Goal: Information Seeking & Learning: Learn about a topic

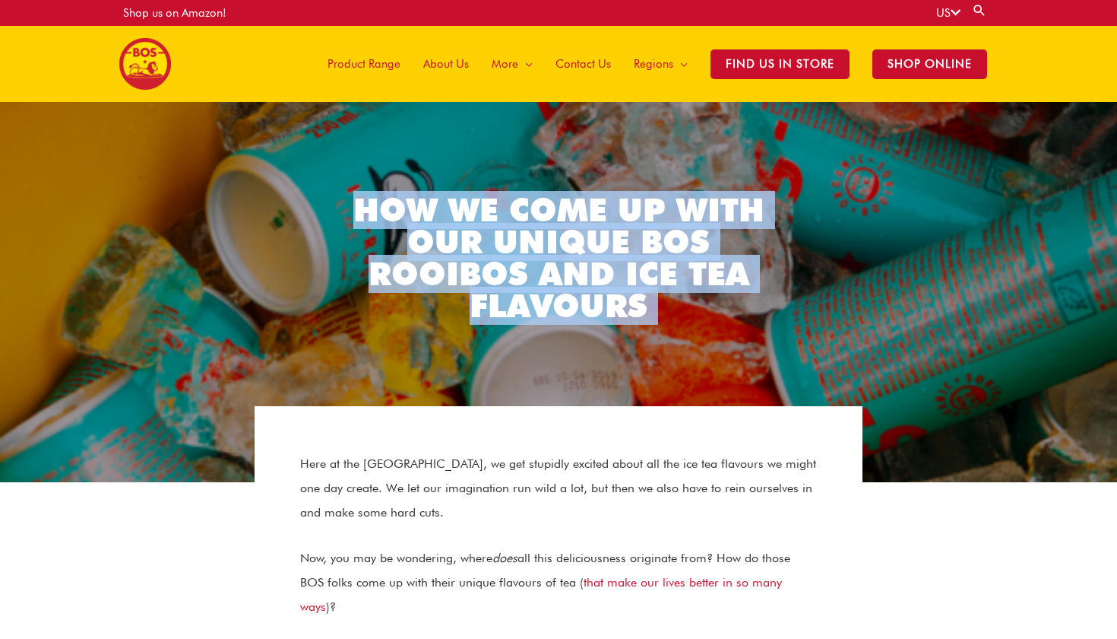
drag, startPoint x: 442, startPoint y: 160, endPoint x: 687, endPoint y: 423, distance: 360.4
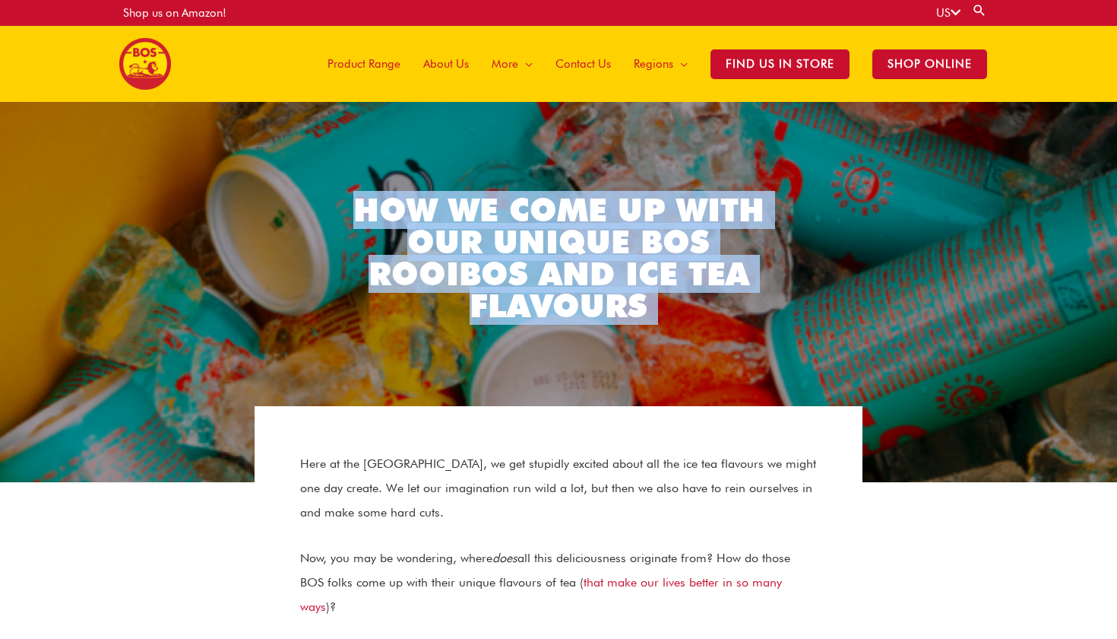
drag, startPoint x: 693, startPoint y: 426, endPoint x: 437, endPoint y: 151, distance: 375.4
click at [438, 151] on div "How We Come Up With Our Unique BOS Rooibos and Ice Tea Flavours" at bounding box center [558, 292] width 1117 height 304
drag, startPoint x: 438, startPoint y: 151, endPoint x: 595, endPoint y: 393, distance: 288.4
click at [595, 393] on div "How We Come Up With Our Unique BOS Rooibos and Ice Tea Flavours" at bounding box center [558, 292] width 1117 height 304
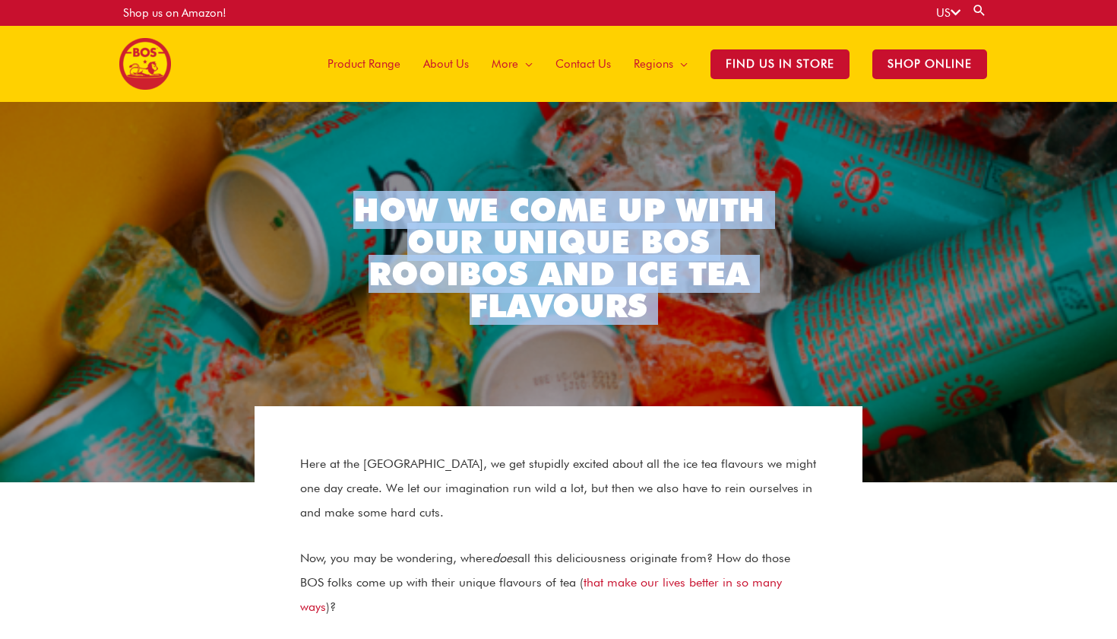
click at [595, 393] on div "How We Come Up With Our Unique BOS Rooibos and Ice Tea Flavours" at bounding box center [558, 292] width 1117 height 226
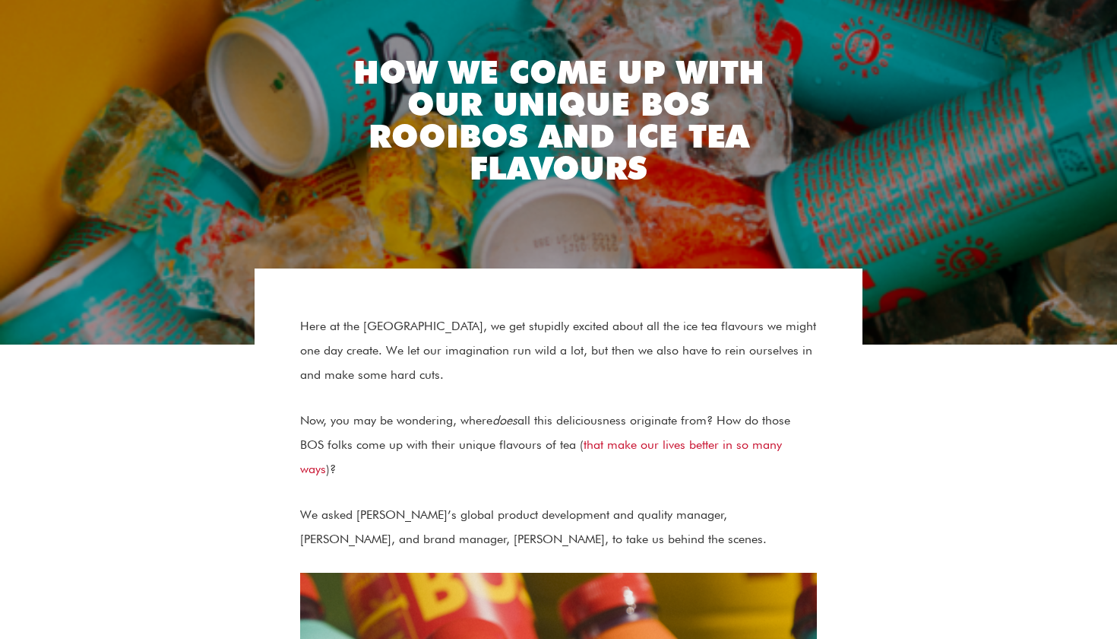
scroll to position [377, 0]
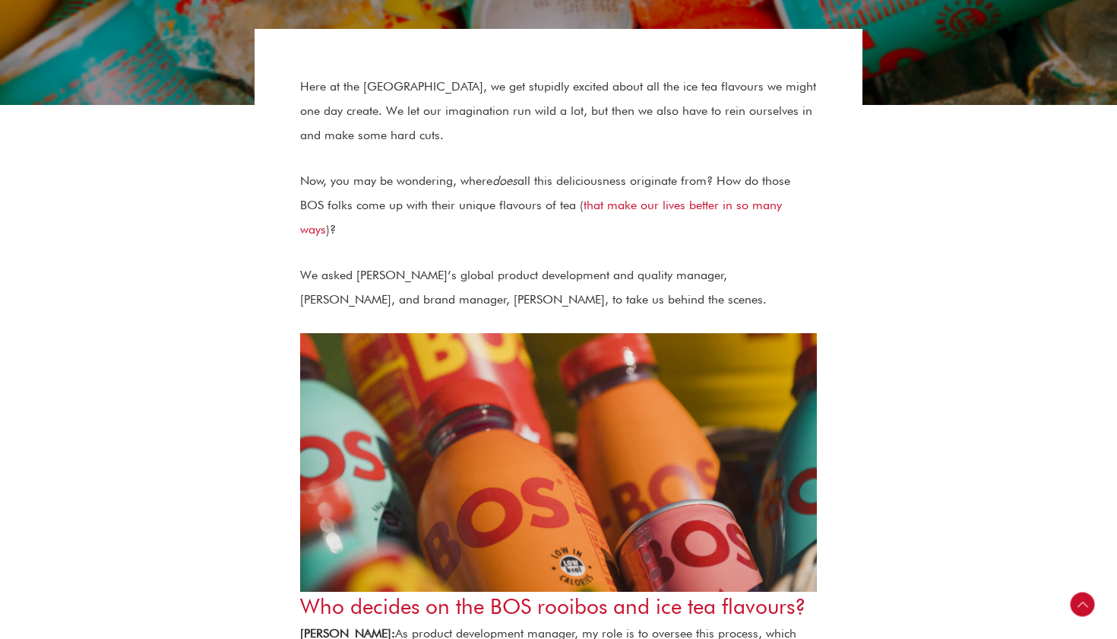
click at [787, 216] on p "Now, you may be wondering, where does all this deliciousness originate from? Ho…" at bounding box center [558, 205] width 517 height 73
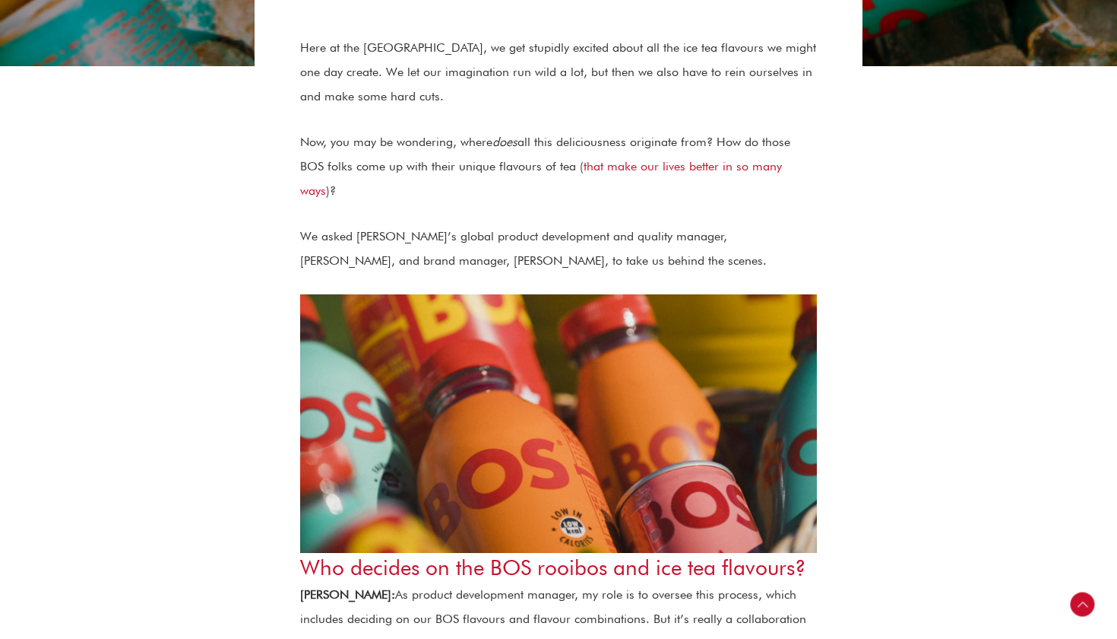
scroll to position [428, 0]
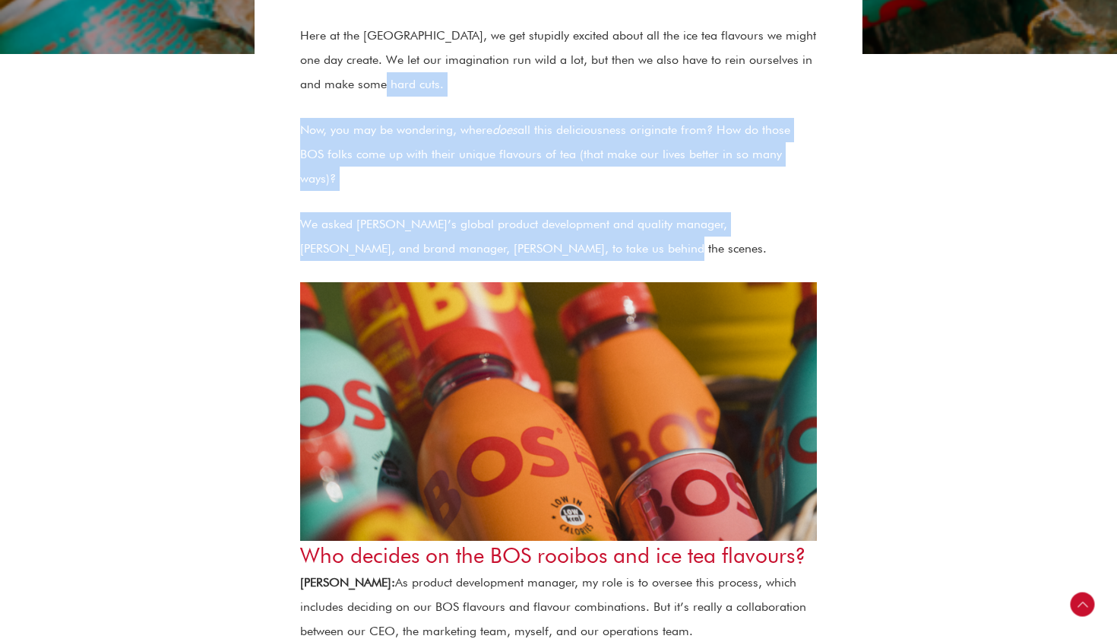
drag, startPoint x: 786, startPoint y: 220, endPoint x: 835, endPoint y: 96, distance: 133.1
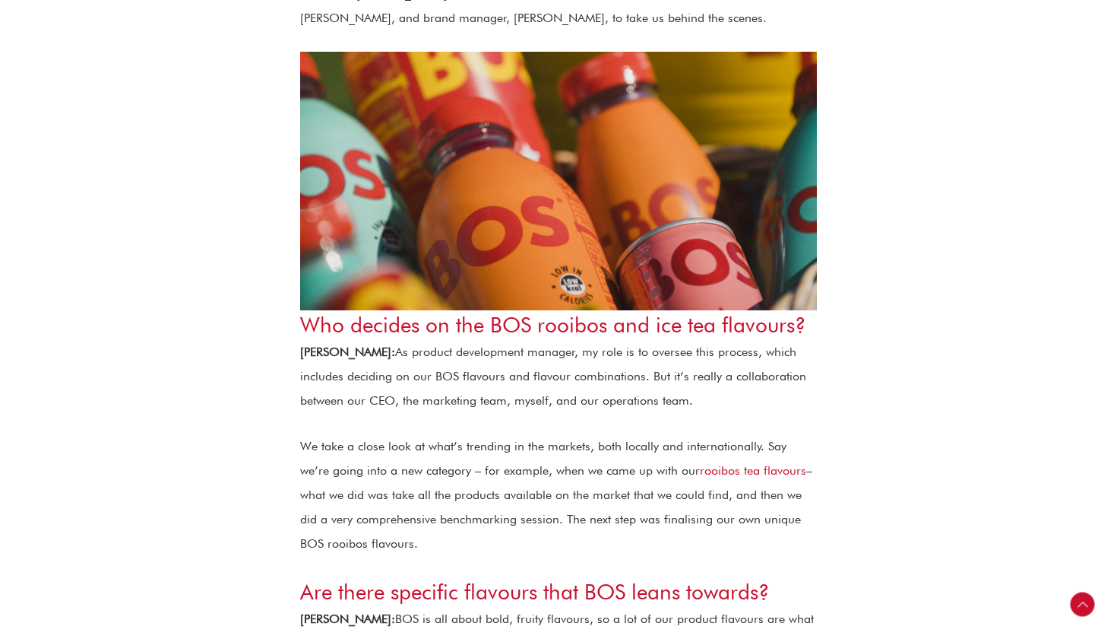
scroll to position [673, 0]
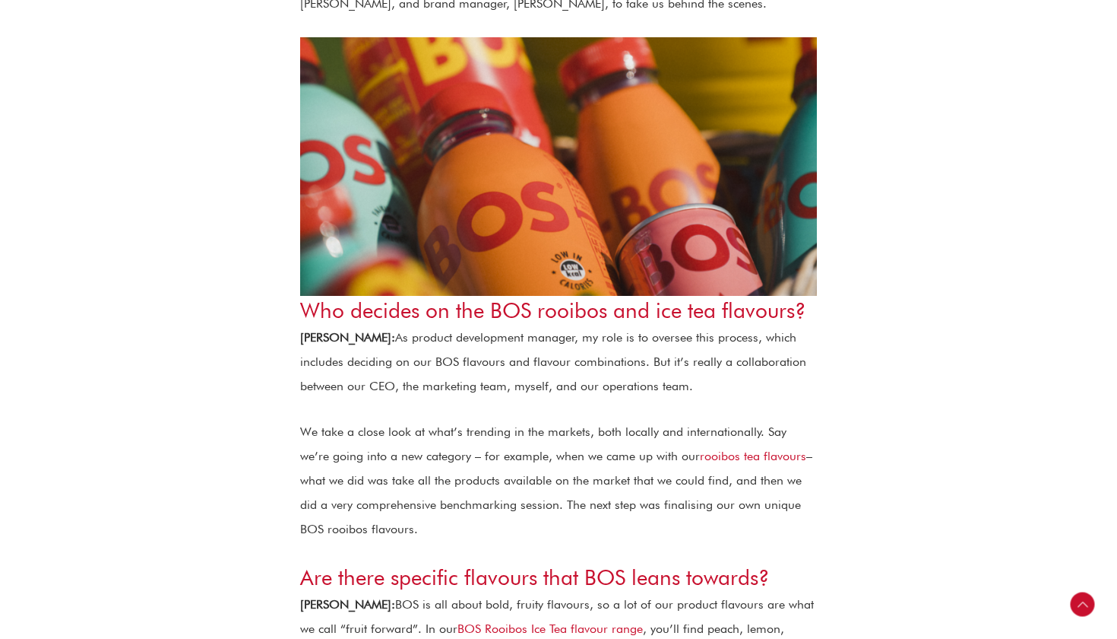
drag, startPoint x: 848, startPoint y: 259, endPoint x: 844, endPoint y: 500, distance: 241.0
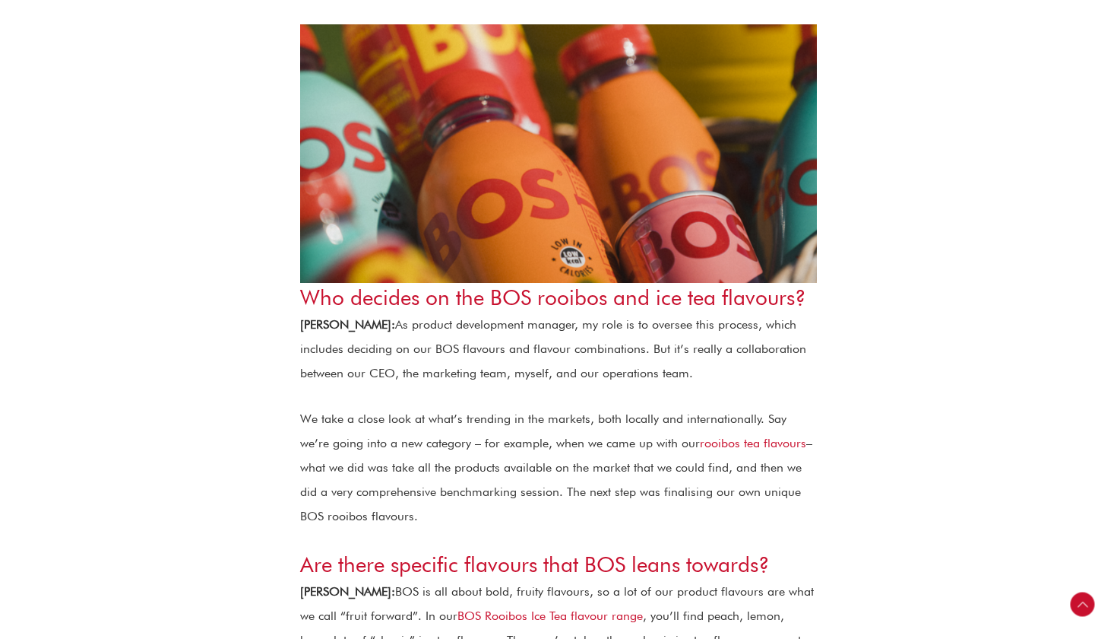
scroll to position [688, 0]
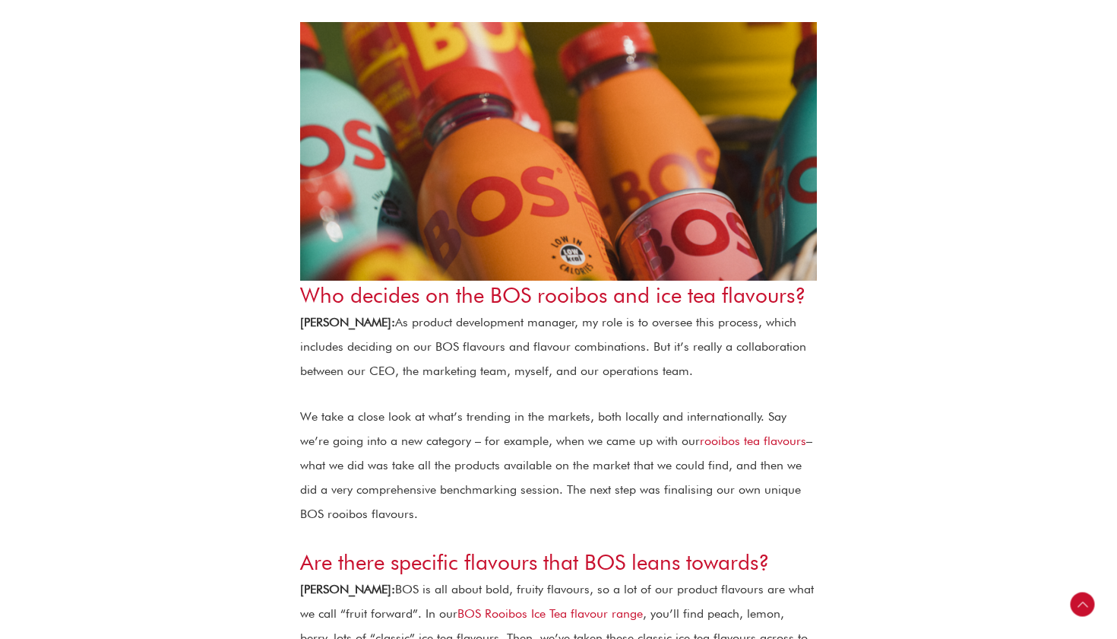
drag, startPoint x: 844, startPoint y: 500, endPoint x: 859, endPoint y: 253, distance: 247.5
drag, startPoint x: 856, startPoint y: 255, endPoint x: 846, endPoint y: 496, distance: 241.2
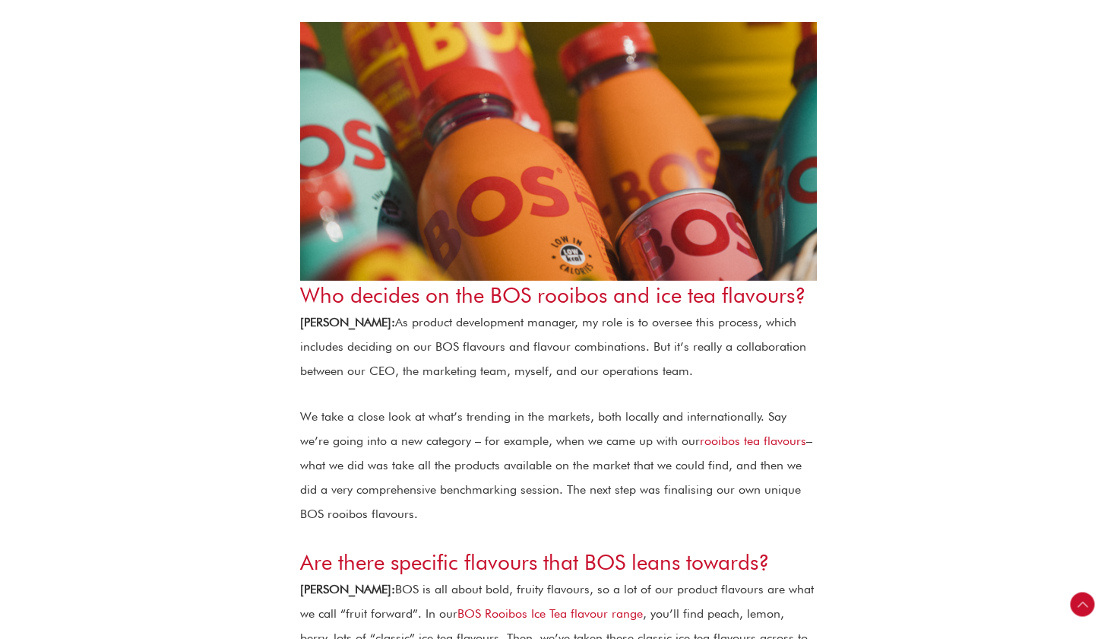
drag, startPoint x: 846, startPoint y: 496, endPoint x: 858, endPoint y: 260, distance: 236.7
drag, startPoint x: 863, startPoint y: 233, endPoint x: 844, endPoint y: 495, distance: 262.9
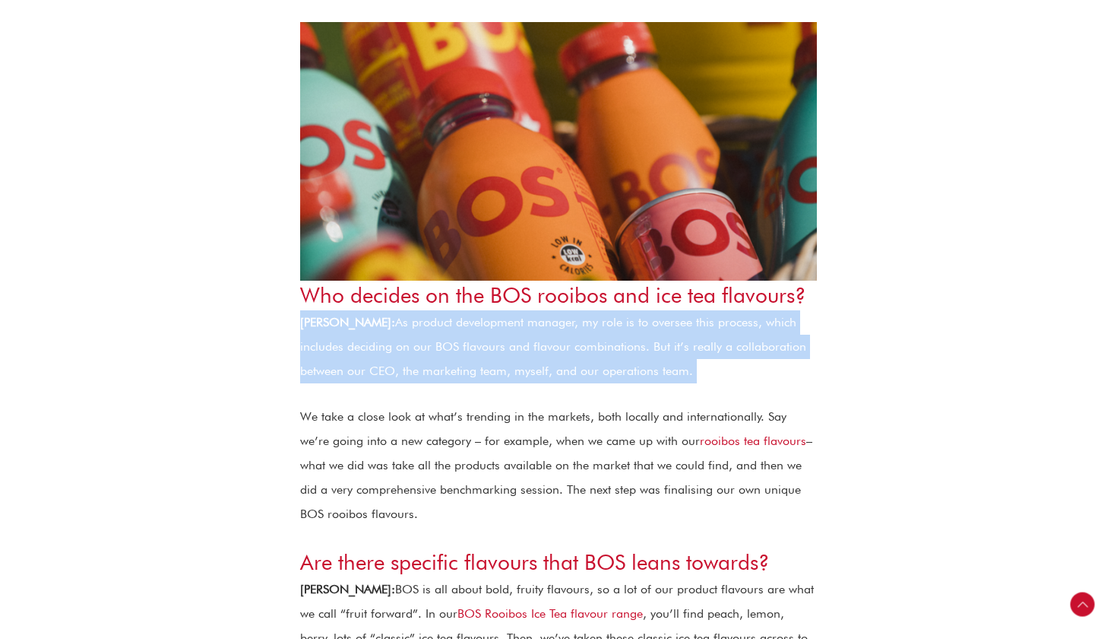
drag, startPoint x: 861, startPoint y: 264, endPoint x: 808, endPoint y: 363, distance: 112.6
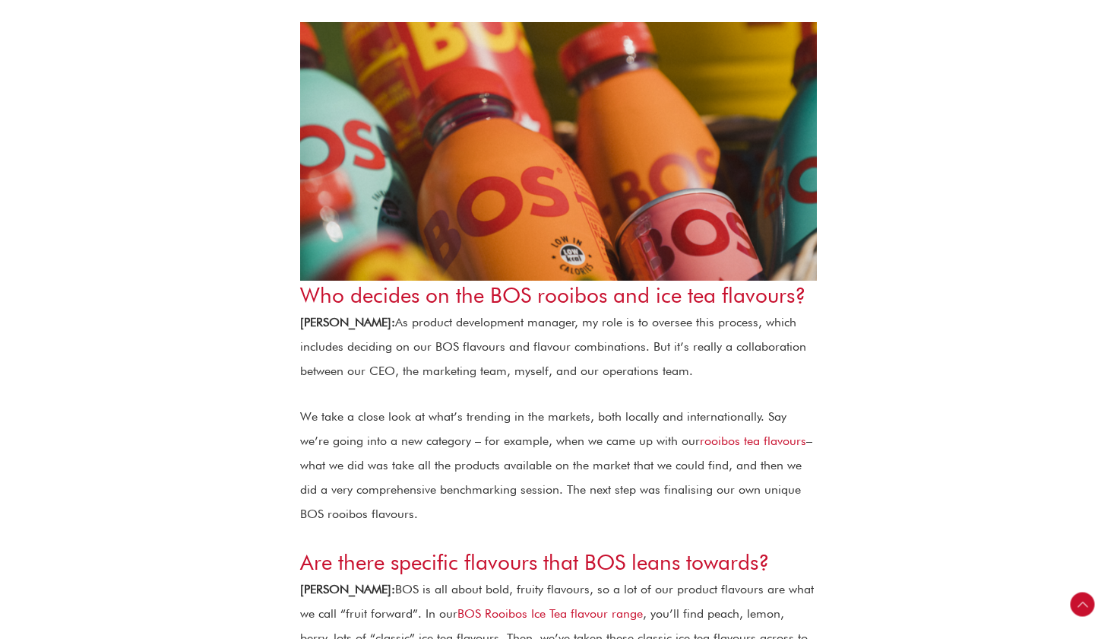
drag, startPoint x: 855, startPoint y: 236, endPoint x: 803, endPoint y: 499, distance: 268.2
click at [803, 499] on p "We take a close look at what’s trending in the markets, both locally and intern…" at bounding box center [558, 465] width 517 height 122
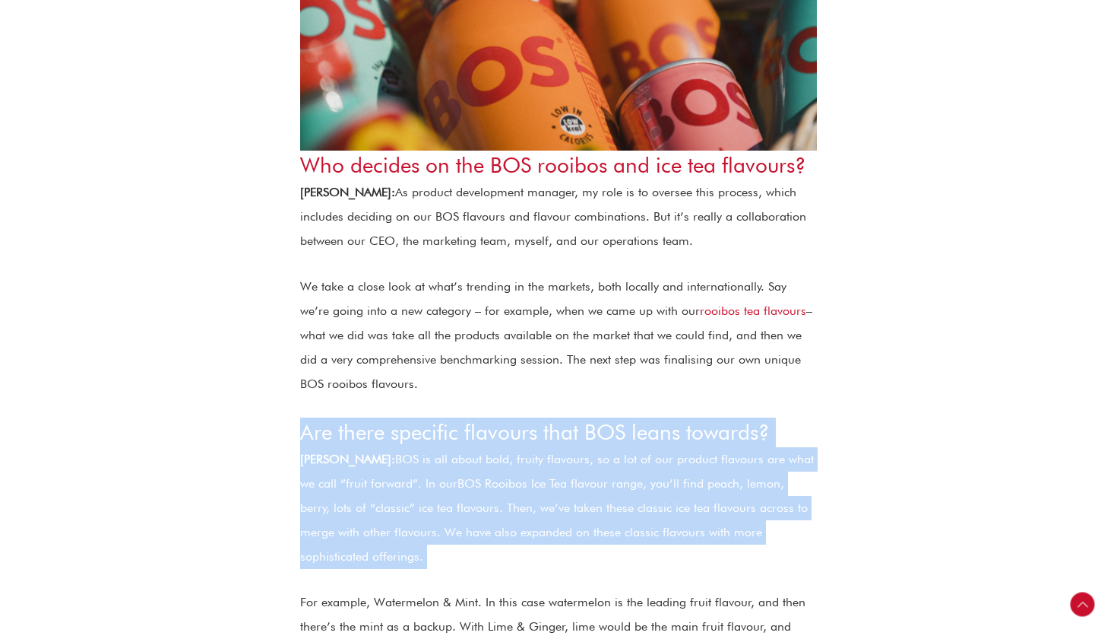
drag, startPoint x: 801, startPoint y: 556, endPoint x: 801, endPoint y: 391, distance: 165.7
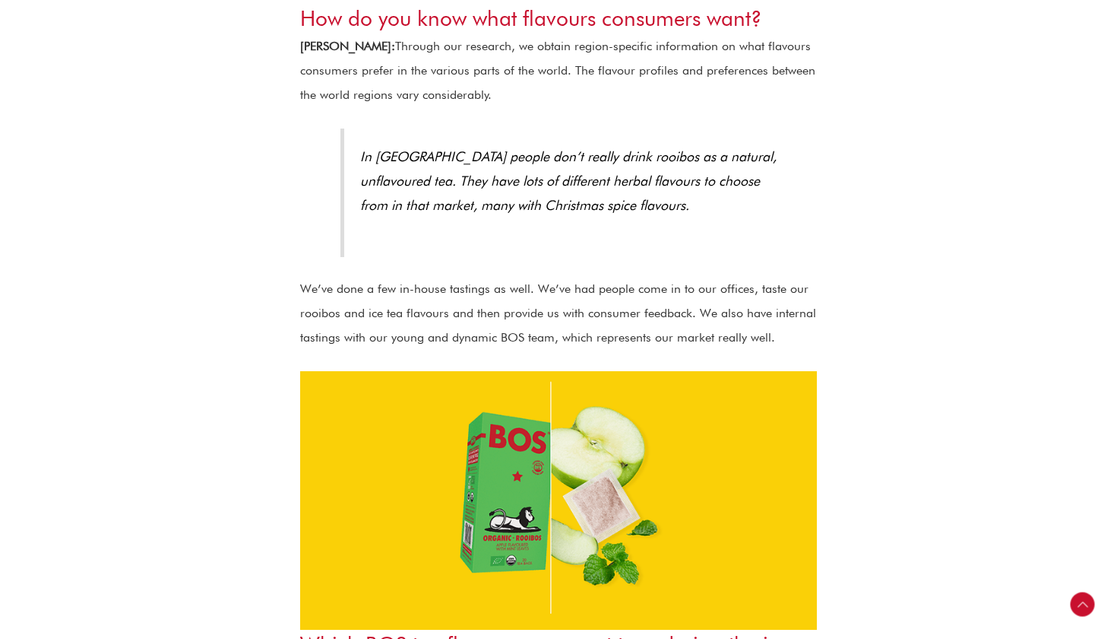
scroll to position [1621, 0]
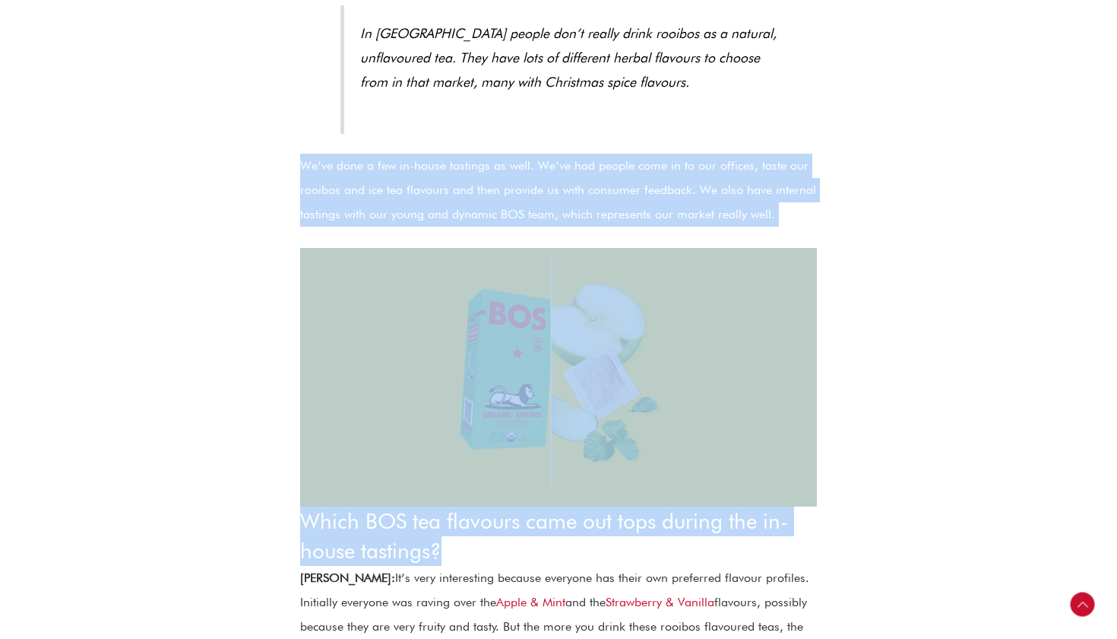
drag, startPoint x: 838, startPoint y: 511, endPoint x: 851, endPoint y: 122, distance: 389.4
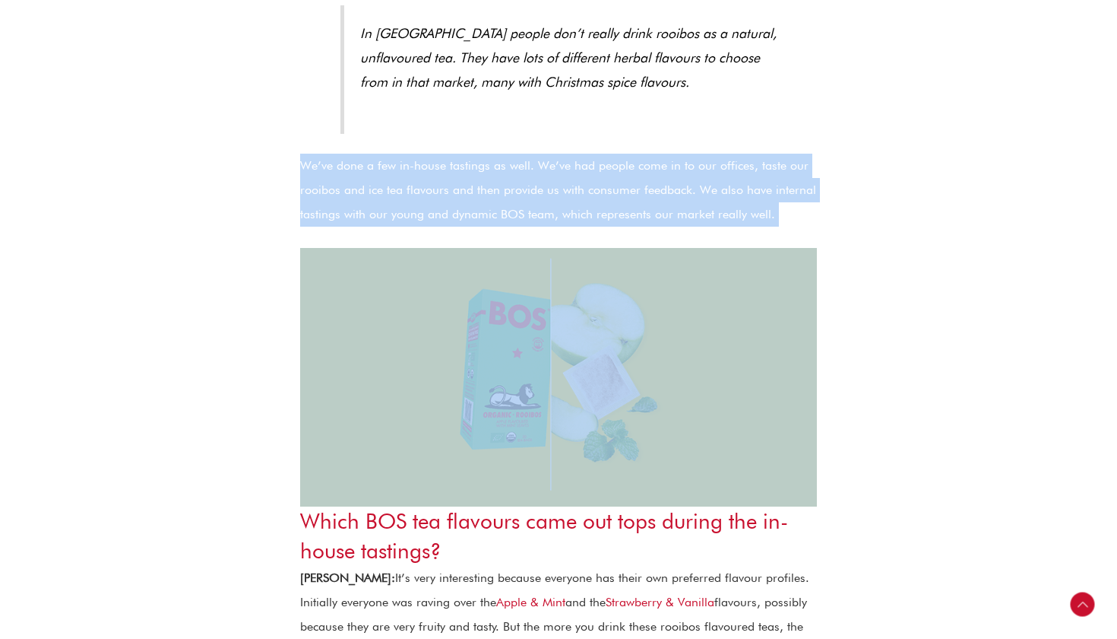
drag, startPoint x: 858, startPoint y: 122, endPoint x: 846, endPoint y: 490, distance: 368.9
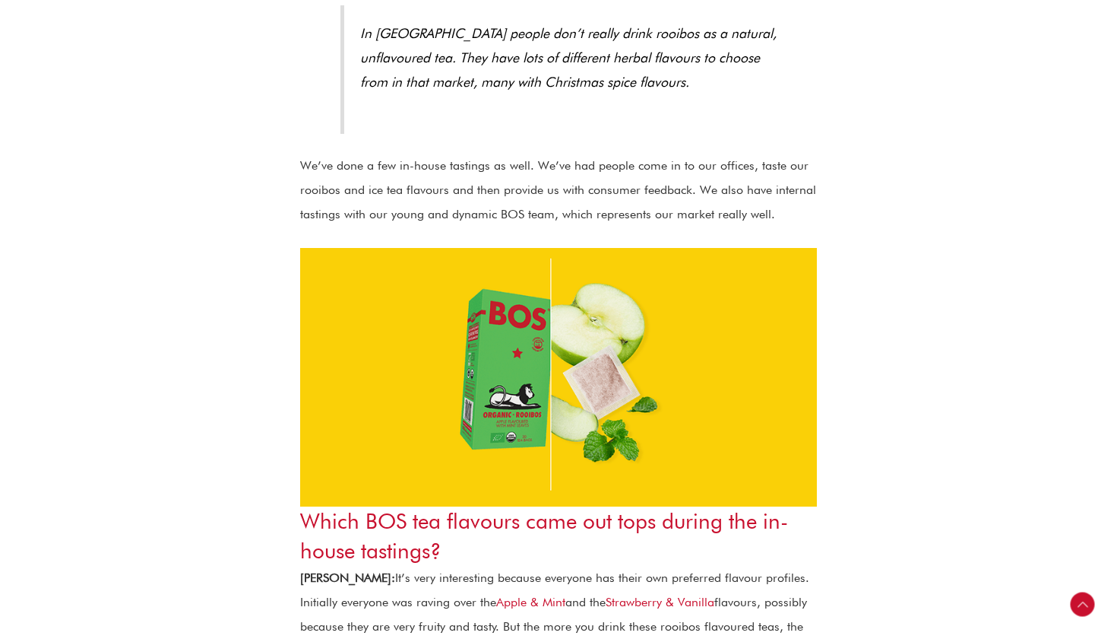
scroll to position [1444, 0]
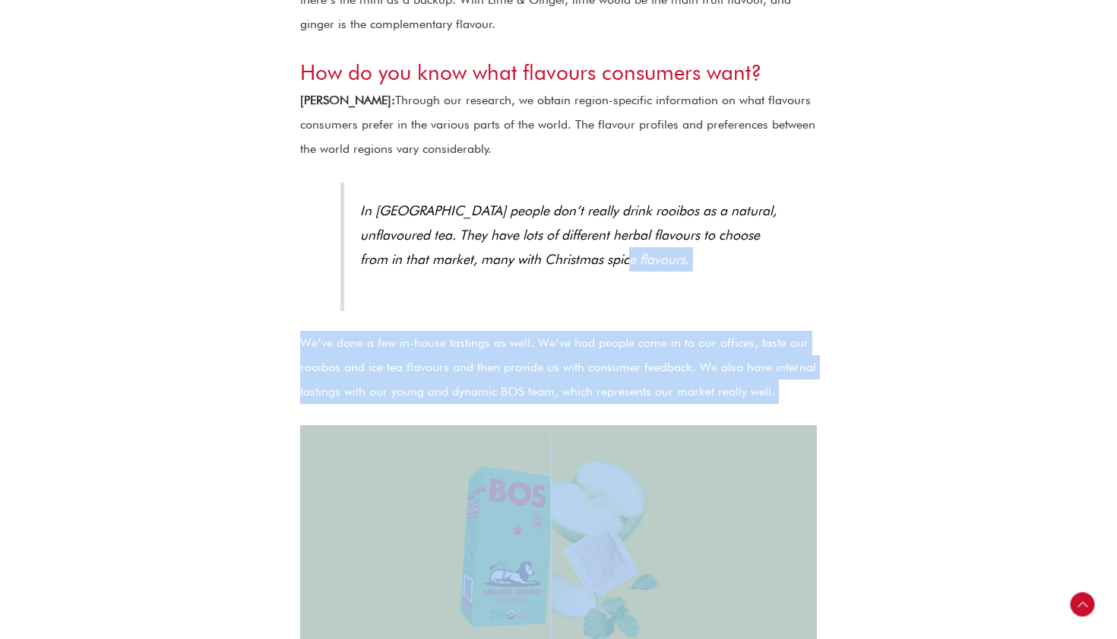
drag, startPoint x: 854, startPoint y: 446, endPoint x: 854, endPoint y: 179, distance: 266.8
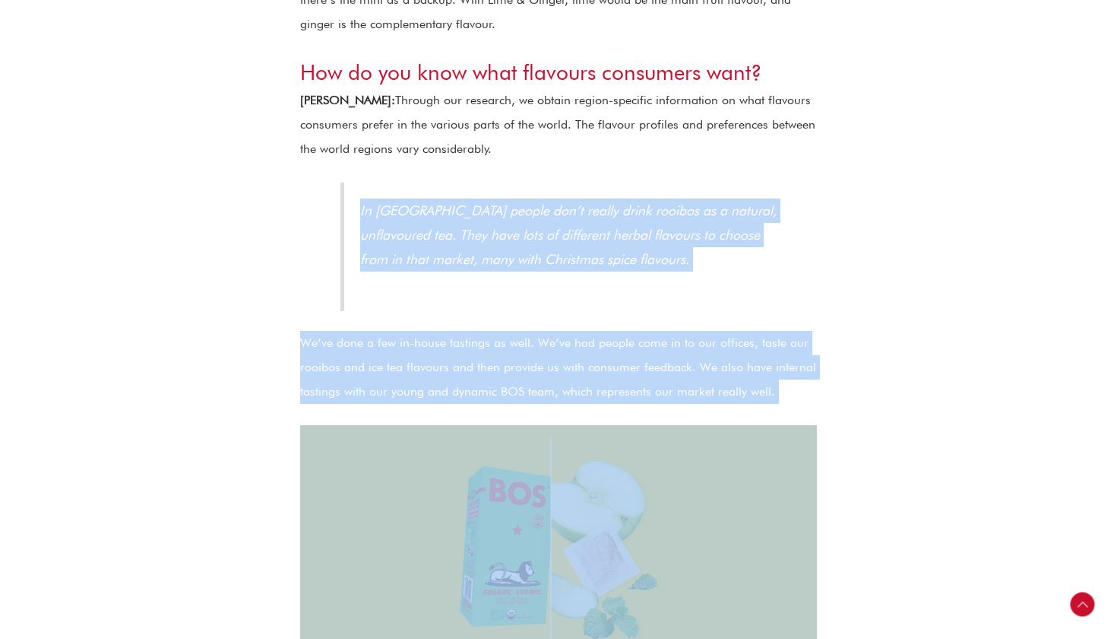
drag, startPoint x: 855, startPoint y: 144, endPoint x: 855, endPoint y: 401, distance: 256.9
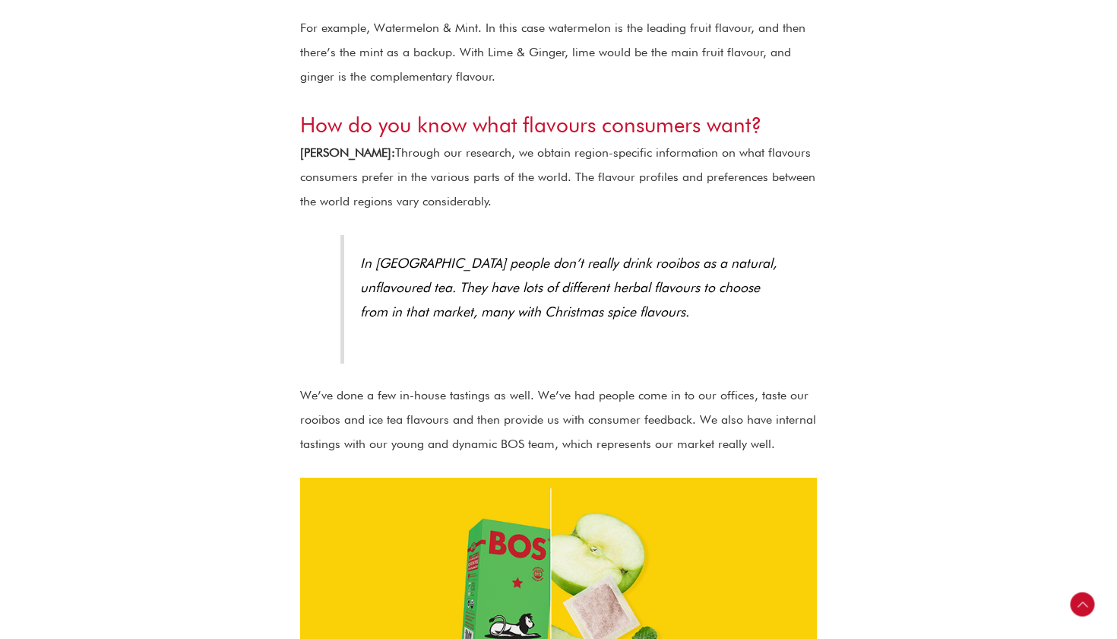
scroll to position [1391, 0]
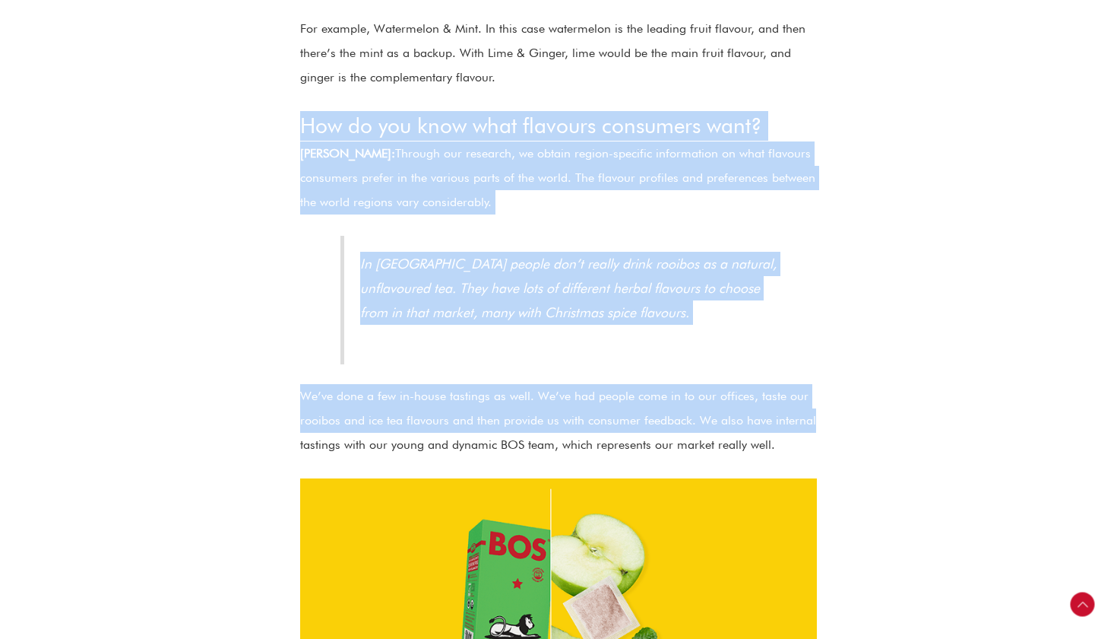
drag, startPoint x: 855, startPoint y: 401, endPoint x: 862, endPoint y: 81, distance: 320.1
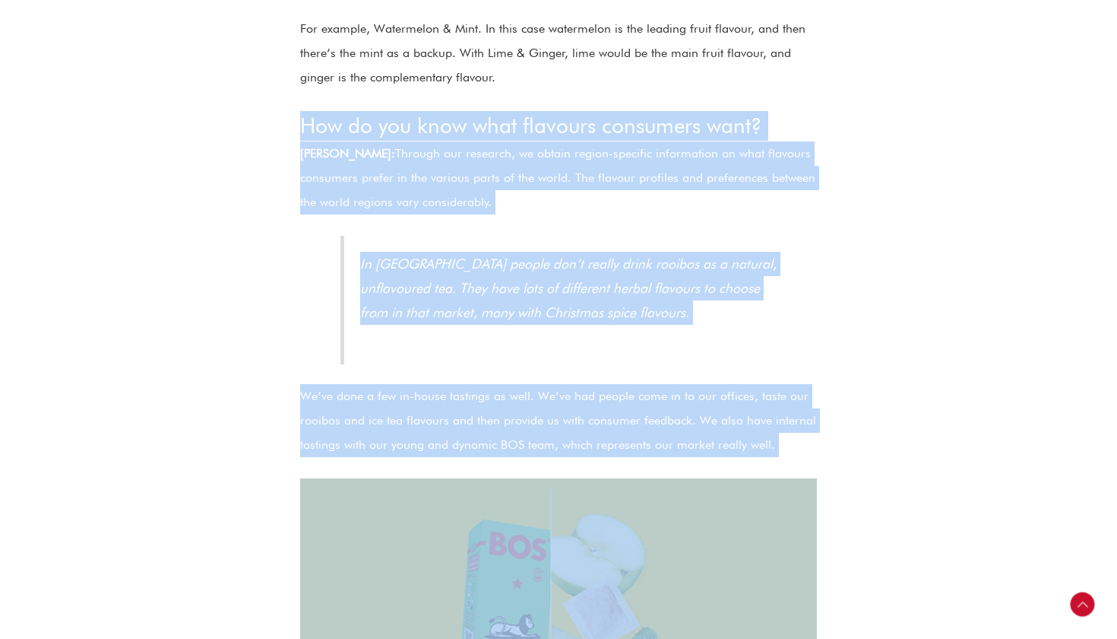
drag, startPoint x: 862, startPoint y: 81, endPoint x: 867, endPoint y: 428, distance: 346.7
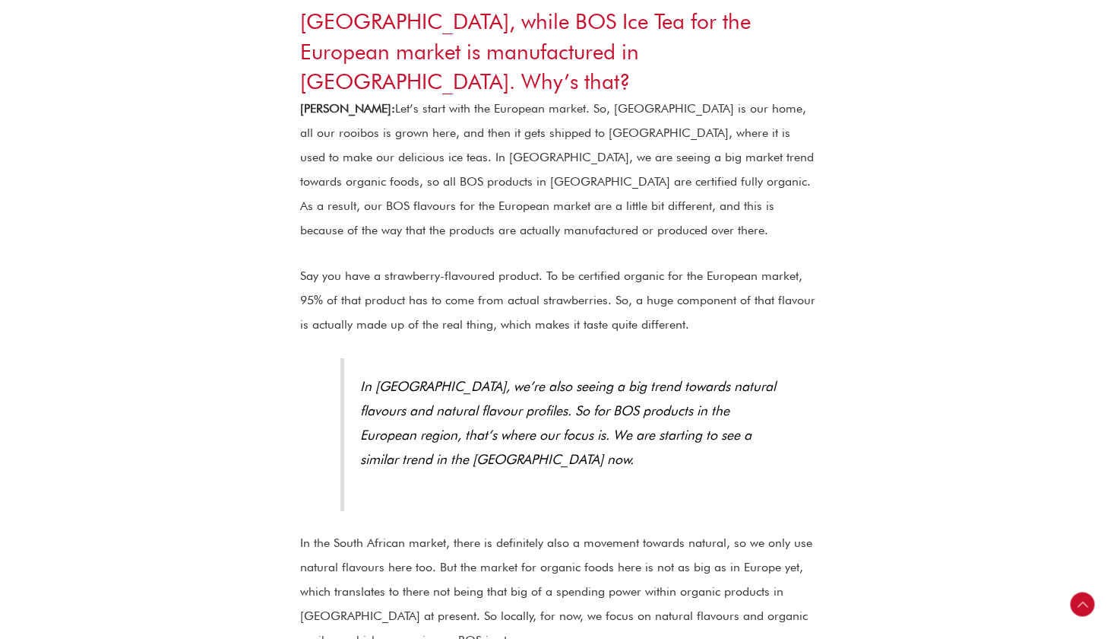
scroll to position [2872, 0]
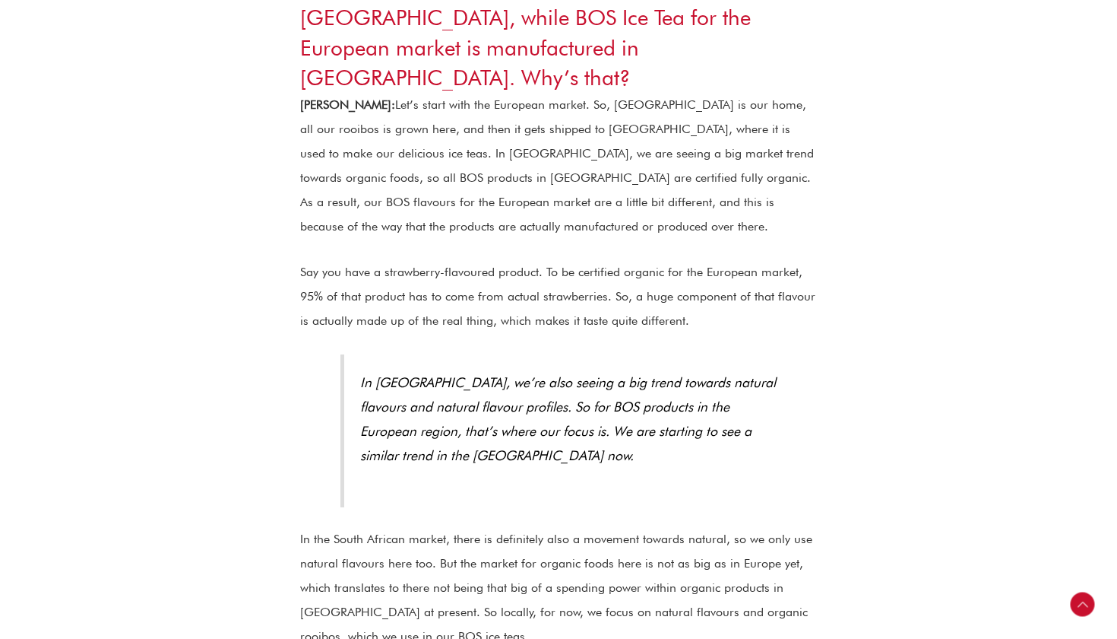
click at [867, 427] on section "Here at the [GEOGRAPHIC_DATA], we get stupidly excited about all the ice tea fl…" at bounding box center [558, 178] width 1117 height 5289
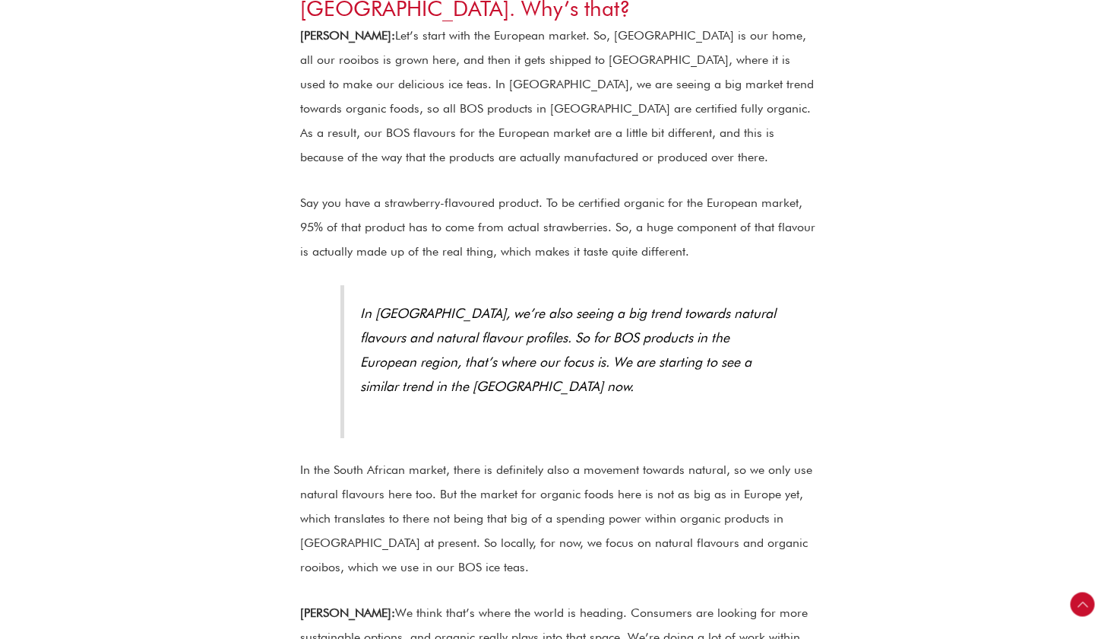
scroll to position [2949, 0]
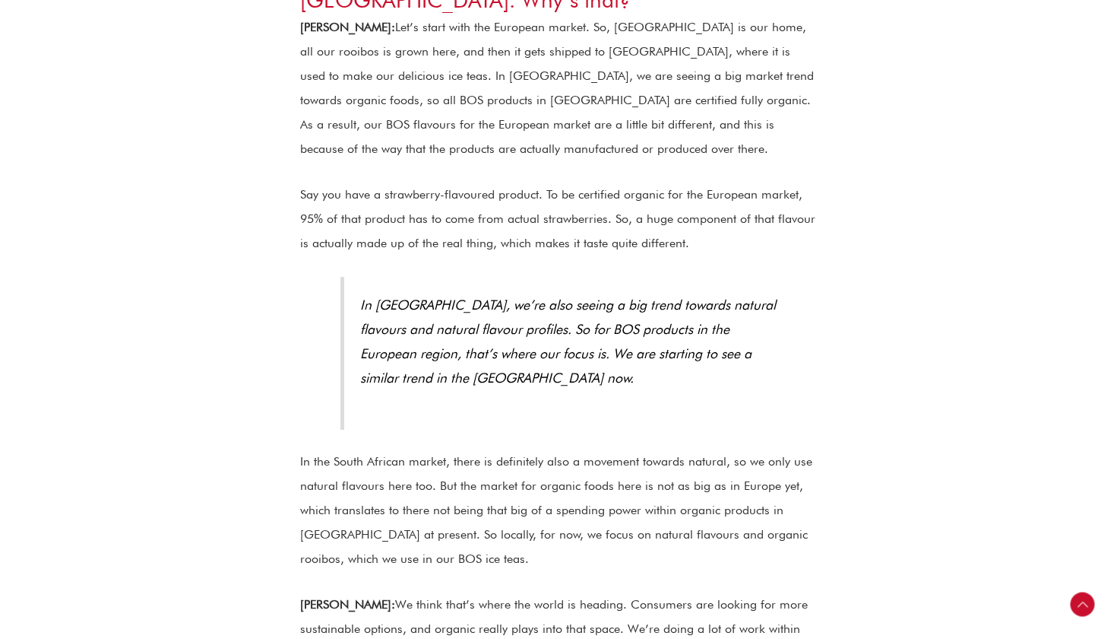
click at [867, 427] on section "Here at the [GEOGRAPHIC_DATA], we get stupidly excited about all the ice tea fl…" at bounding box center [558, 100] width 1117 height 5289
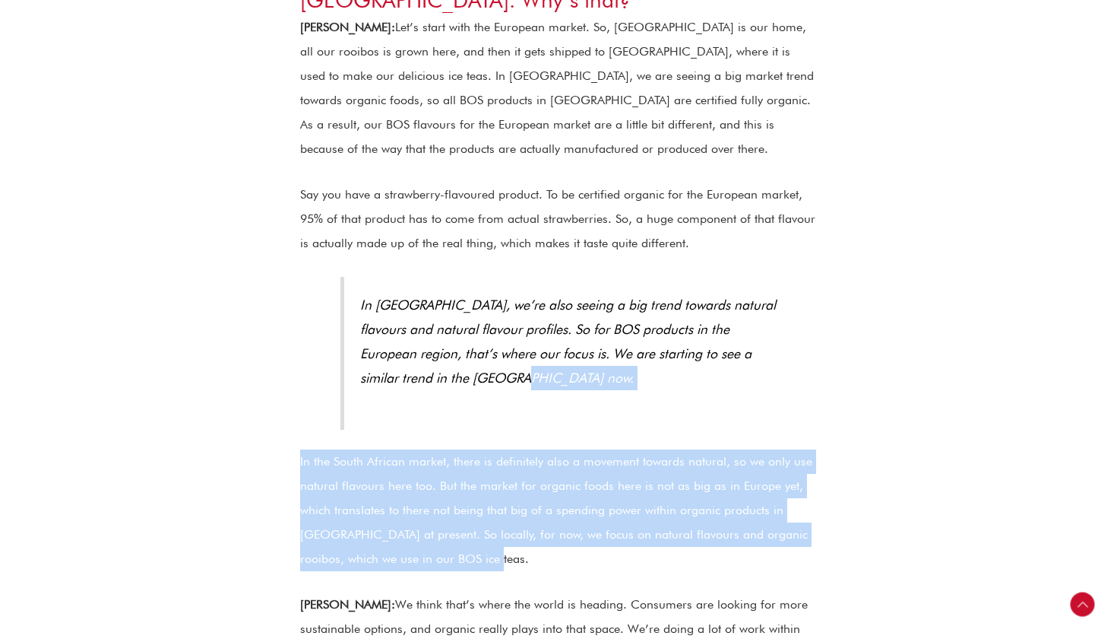
drag, startPoint x: 853, startPoint y: 509, endPoint x: 859, endPoint y: 347, distance: 162.0
click at [859, 347] on div "Here at the [GEOGRAPHIC_DATA], we get stupidly excited about all the ice tea fl…" at bounding box center [559, 100] width 608 height 5289
drag, startPoint x: 859, startPoint y: 386, endPoint x: 859, endPoint y: 506, distance: 119.3
click at [859, 506] on div "Here at the [GEOGRAPHIC_DATA], we get stupidly excited about all the ice tea fl…" at bounding box center [559, 100] width 608 height 5289
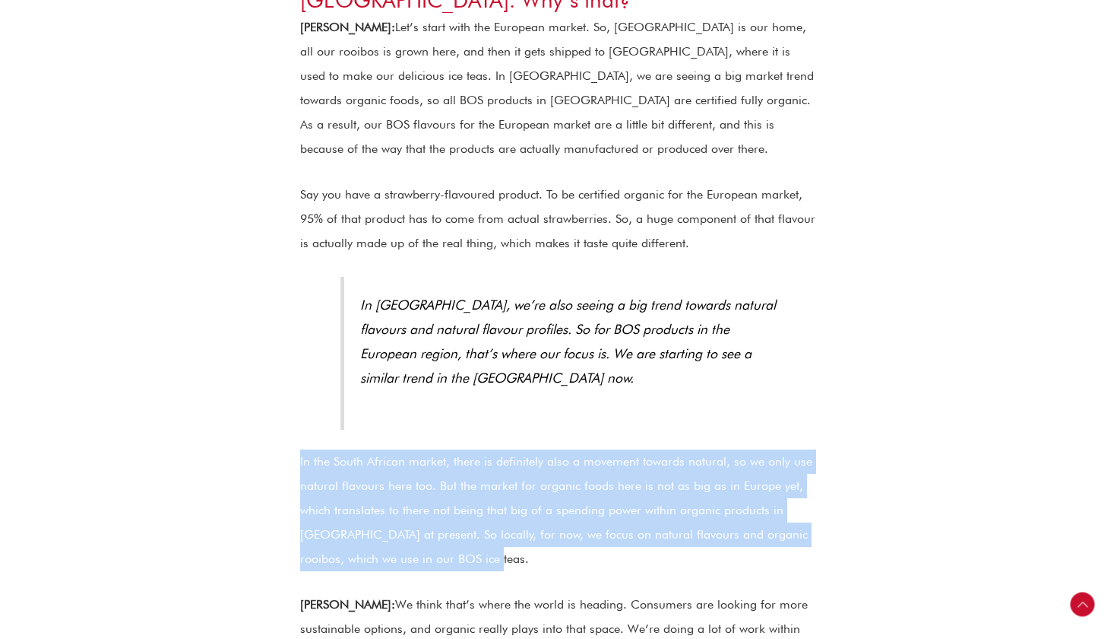
click at [859, 506] on div "Here at the [GEOGRAPHIC_DATA], we get stupidly excited about all the ice tea fl…" at bounding box center [559, 100] width 608 height 5289
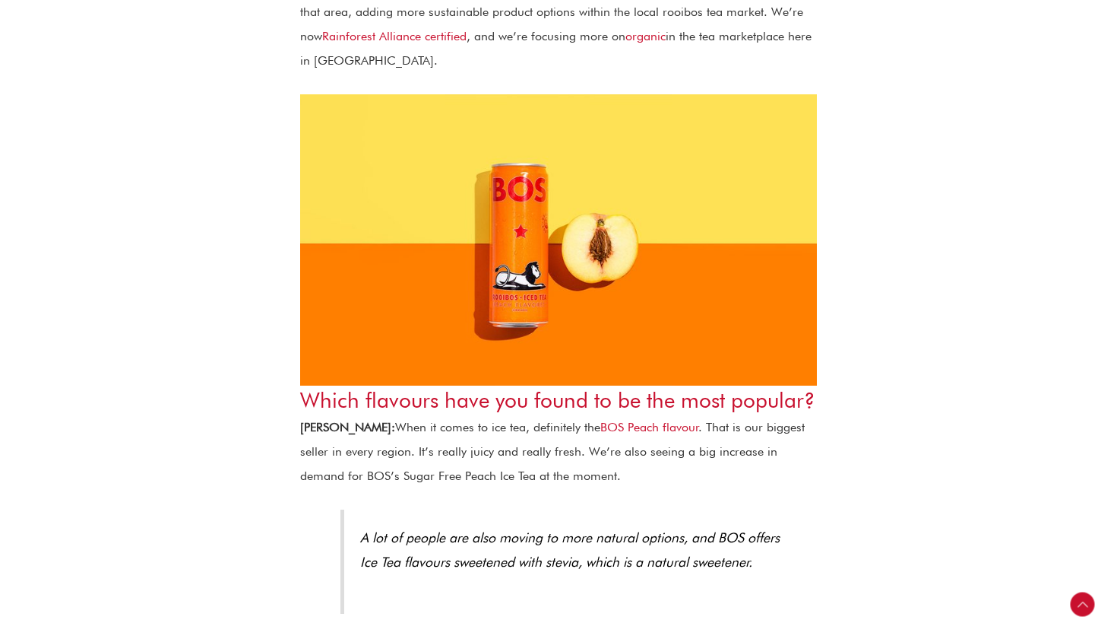
scroll to position [3624, 0]
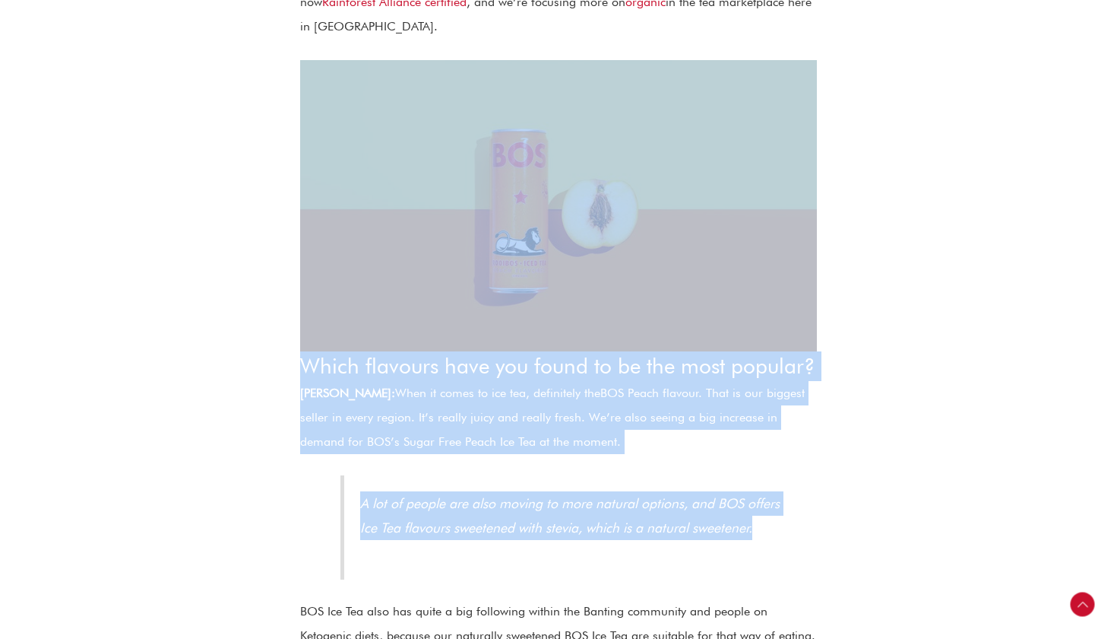
drag, startPoint x: 859, startPoint y: 506, endPoint x: 880, endPoint y: 259, distance: 247.2
drag, startPoint x: 880, startPoint y: 265, endPoint x: 879, endPoint y: 478, distance: 213.6
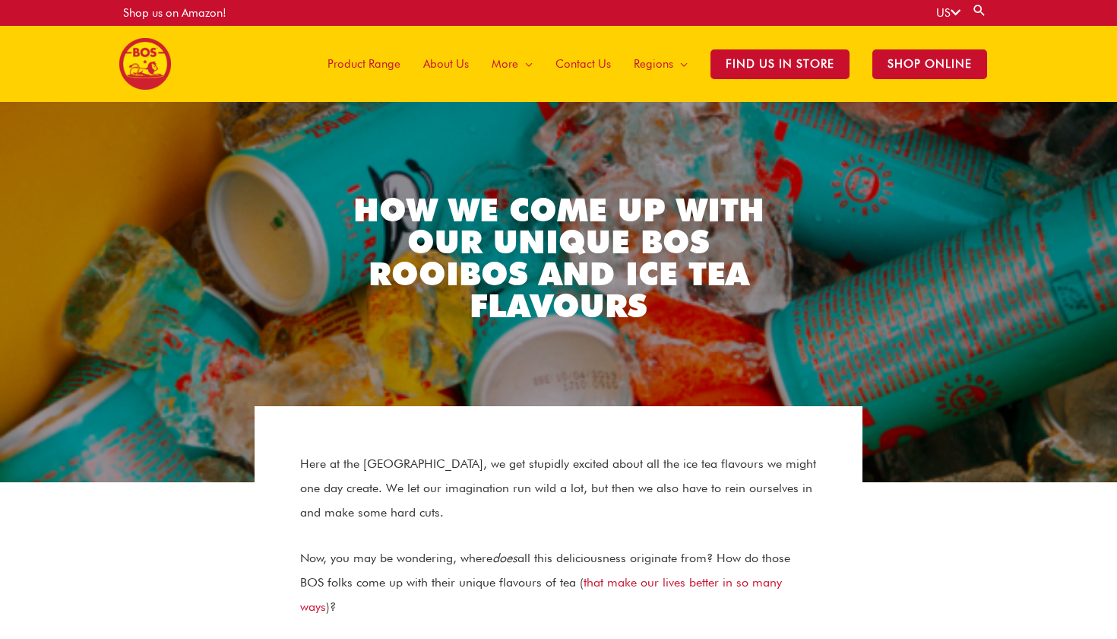
scroll to position [0, 0]
